Goal: Find specific page/section

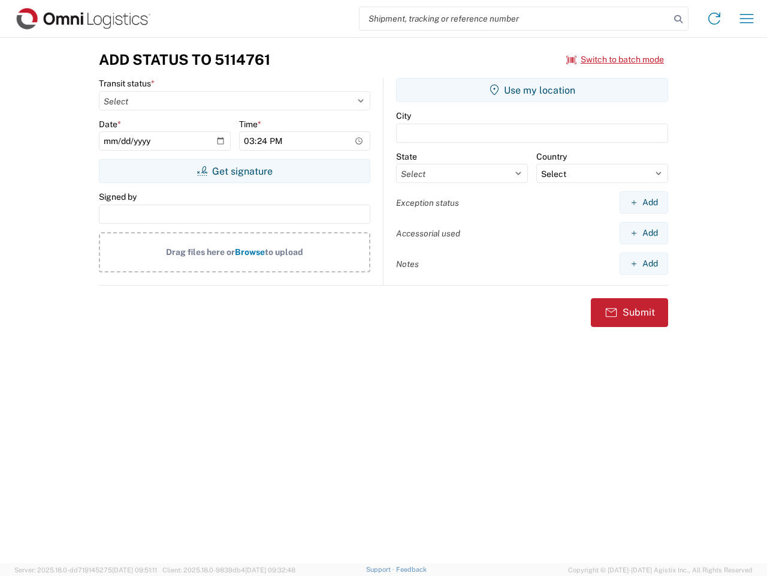
click at [515, 19] on input "search" at bounding box center [515, 18] width 311 height 23
click at [679, 19] on icon at bounding box center [678, 19] width 17 height 17
click at [715, 19] on icon at bounding box center [714, 18] width 19 height 19
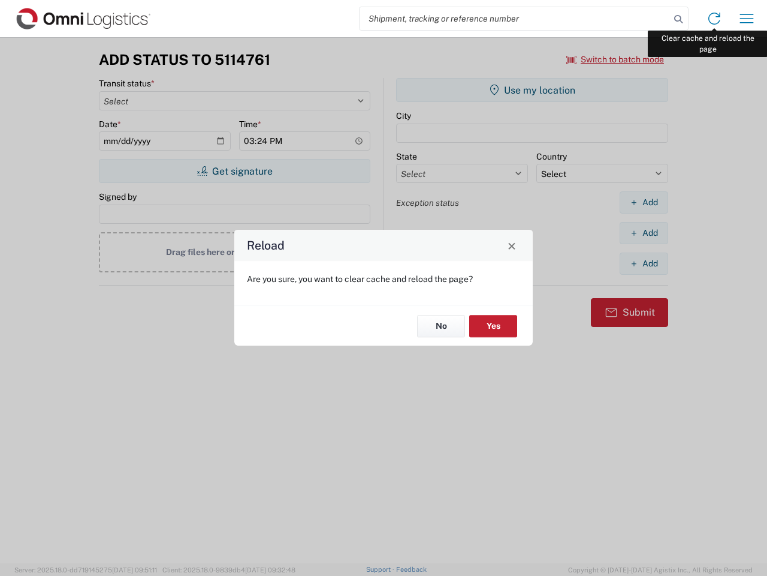
click at [747, 19] on div "Reload Are you sure, you want to clear cache and reload the page? No Yes" at bounding box center [383, 288] width 767 height 576
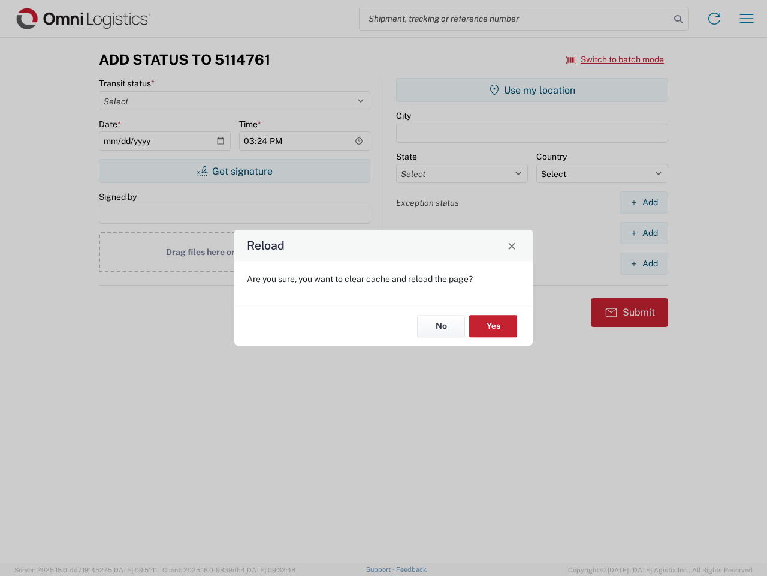
click at [616, 59] on div "Reload Are you sure, you want to clear cache and reload the page? No Yes" at bounding box center [383, 288] width 767 height 576
click at [234, 171] on div "Reload Are you sure, you want to clear cache and reload the page? No Yes" at bounding box center [383, 288] width 767 height 576
click at [532, 90] on div "Reload Are you sure, you want to clear cache and reload the page? No Yes" at bounding box center [383, 288] width 767 height 576
click at [644, 202] on div "Reload Are you sure, you want to clear cache and reload the page? No Yes" at bounding box center [383, 288] width 767 height 576
click at [644, 233] on div "Reload Are you sure, you want to clear cache and reload the page? No Yes" at bounding box center [383, 288] width 767 height 576
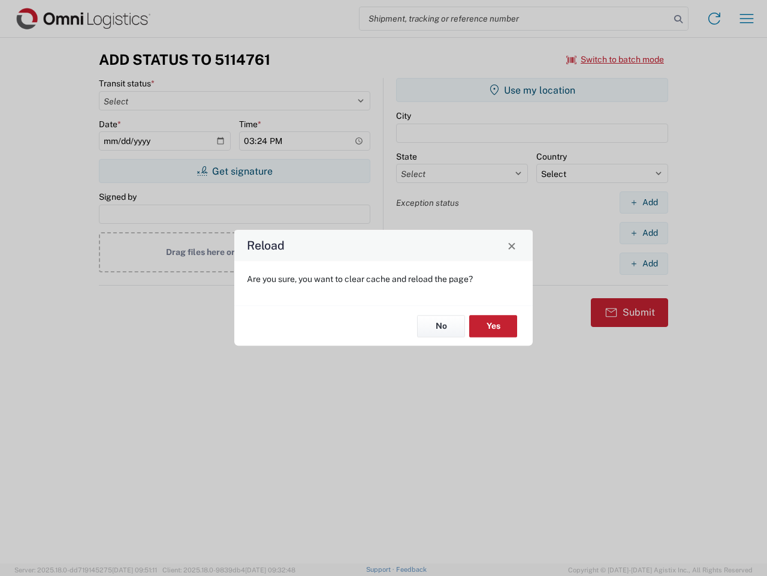
click at [644, 263] on div "Reload Are you sure, you want to clear cache and reload the page? No Yes" at bounding box center [383, 288] width 767 height 576
